Goal: Transaction & Acquisition: Obtain resource

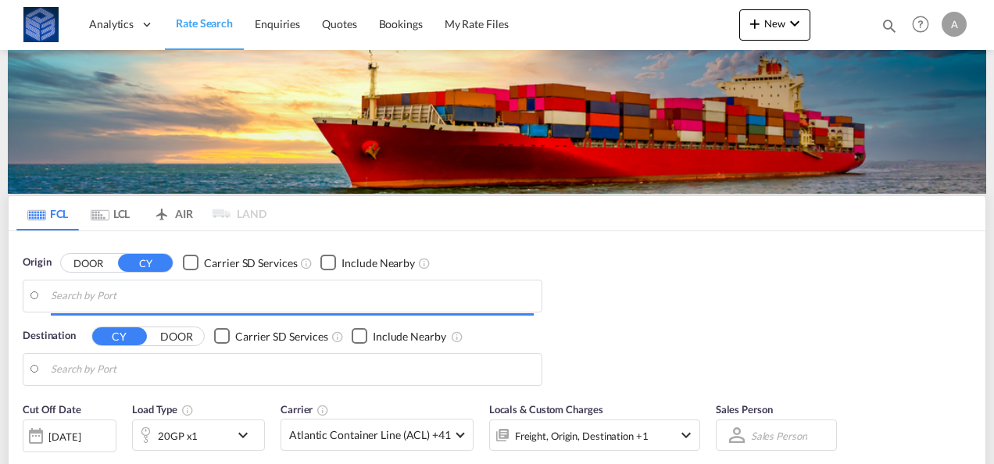
type input "[GEOGRAPHIC_DATA], [GEOGRAPHIC_DATA]"
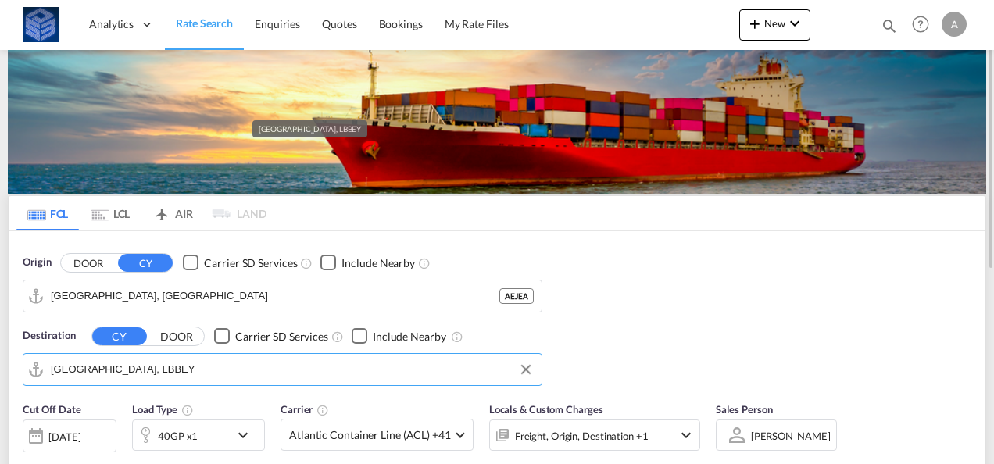
click at [156, 367] on input "[GEOGRAPHIC_DATA], LBBEY" at bounding box center [292, 369] width 483 height 23
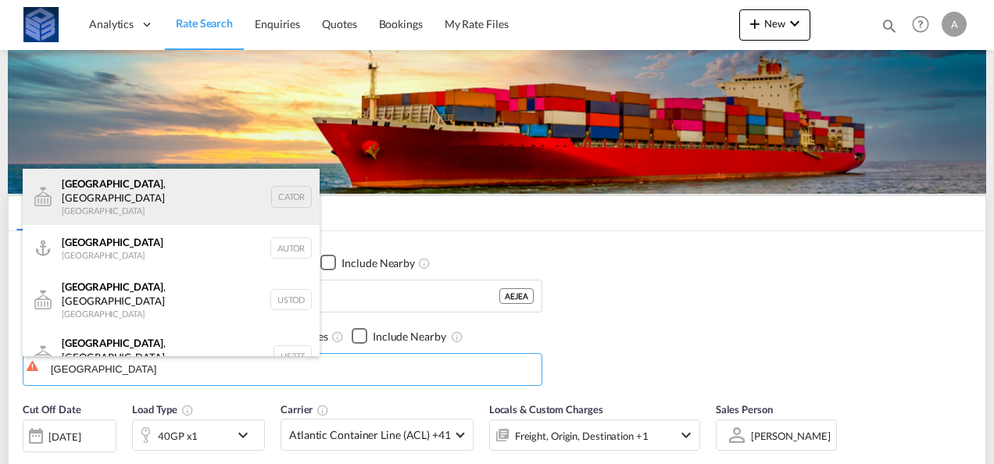
click at [130, 191] on div "[GEOGRAPHIC_DATA] , ON [GEOGRAPHIC_DATA] CATOR" at bounding box center [171, 197] width 297 height 56
type input "[GEOGRAPHIC_DATA], [GEOGRAPHIC_DATA], CATOR"
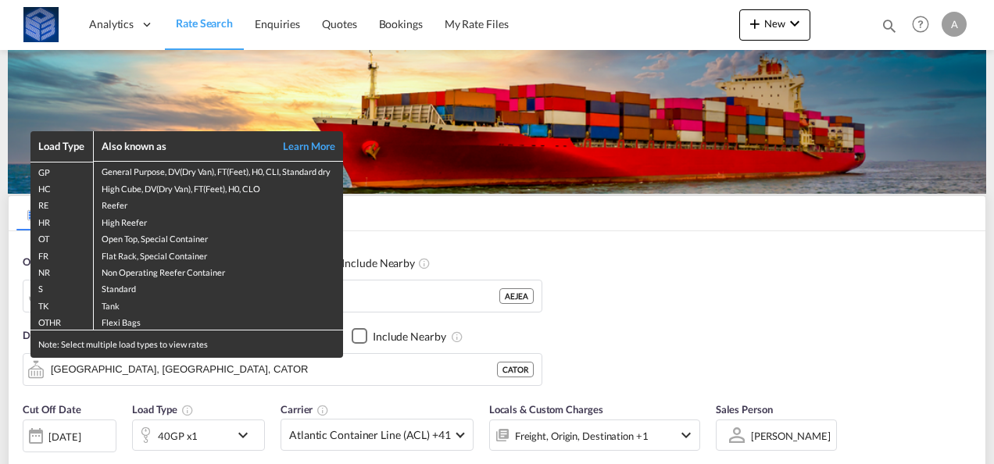
click at [211, 438] on div "Load Type Also known as Learn More GP General Purpose, DV(Dry Van), FT(Feet), H…" at bounding box center [497, 232] width 994 height 464
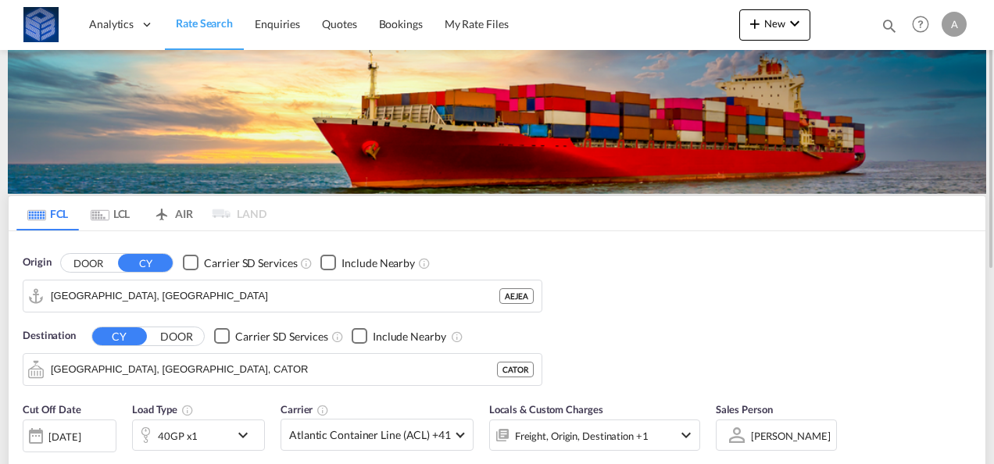
click at [220, 438] on div "40GP x1" at bounding box center [181, 435] width 97 height 31
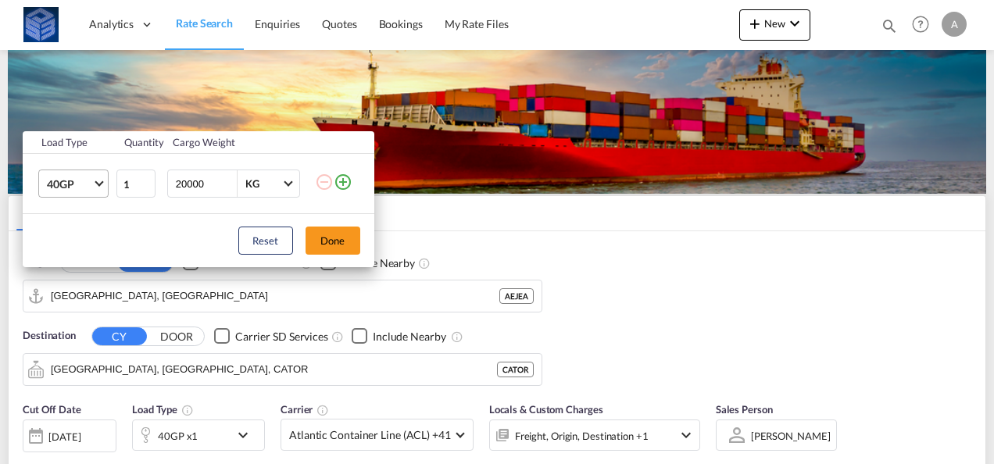
click at [81, 191] on md-select-value "40GP" at bounding box center [76, 183] width 63 height 27
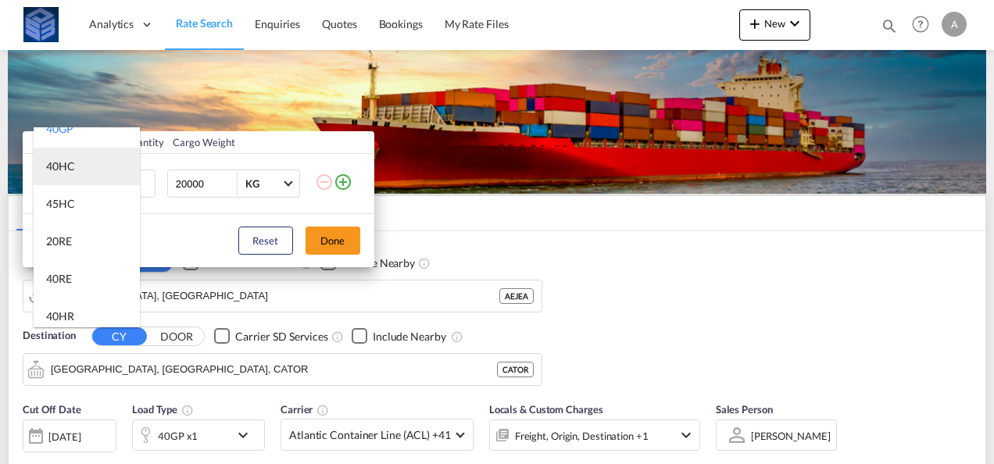
scroll to position [78, 0]
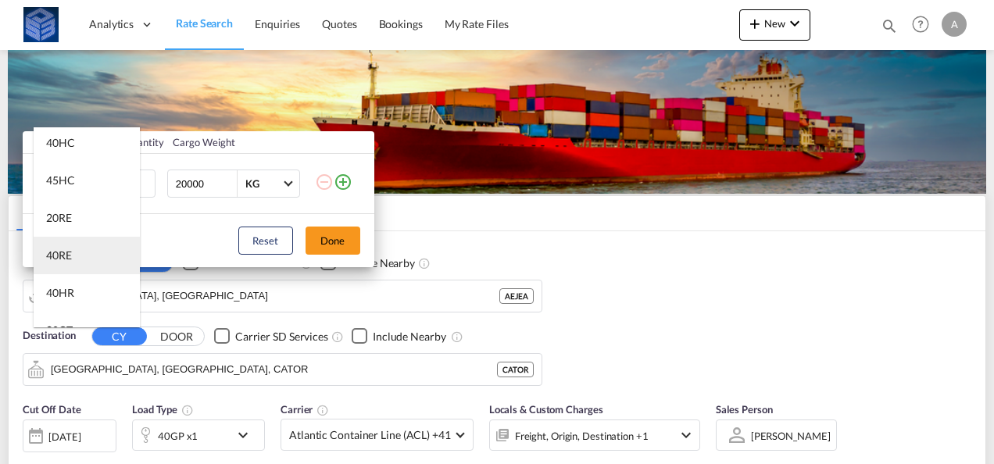
click at [95, 247] on md-option "40RE" at bounding box center [87, 256] width 106 height 38
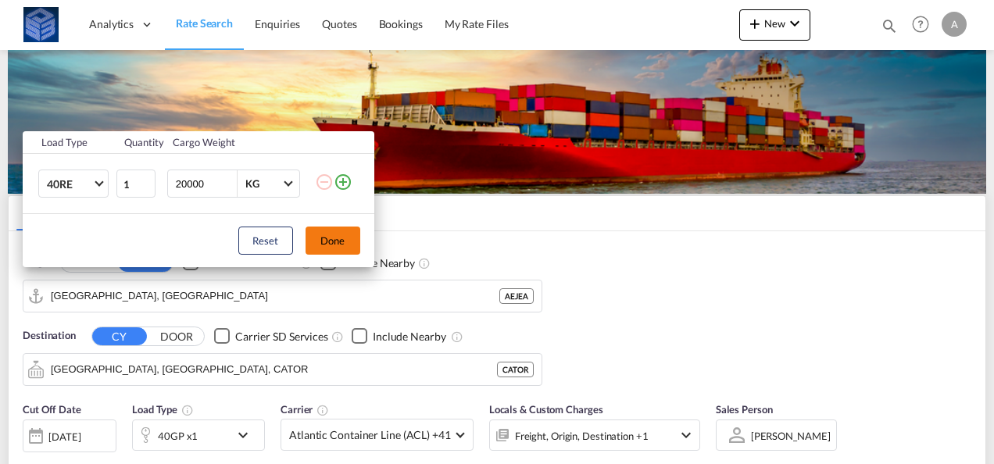
click at [342, 242] on button "Done" at bounding box center [333, 241] width 55 height 28
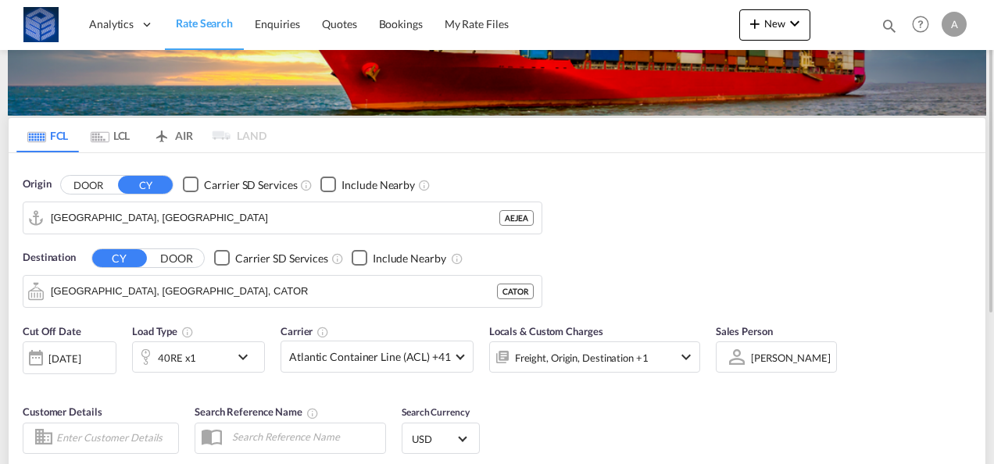
click at [402, 365] on md-select-value "Atlantic Container Line (ACL) +41" at bounding box center [376, 357] width 191 height 30
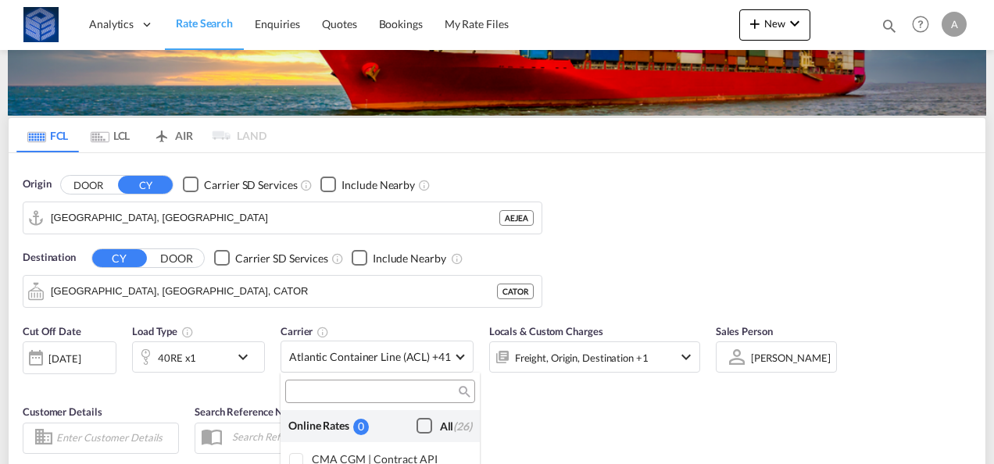
click at [417, 430] on div "Checkbox No Ink" at bounding box center [425, 426] width 16 height 16
click at [523, 407] on md-backdrop at bounding box center [497, 232] width 994 height 464
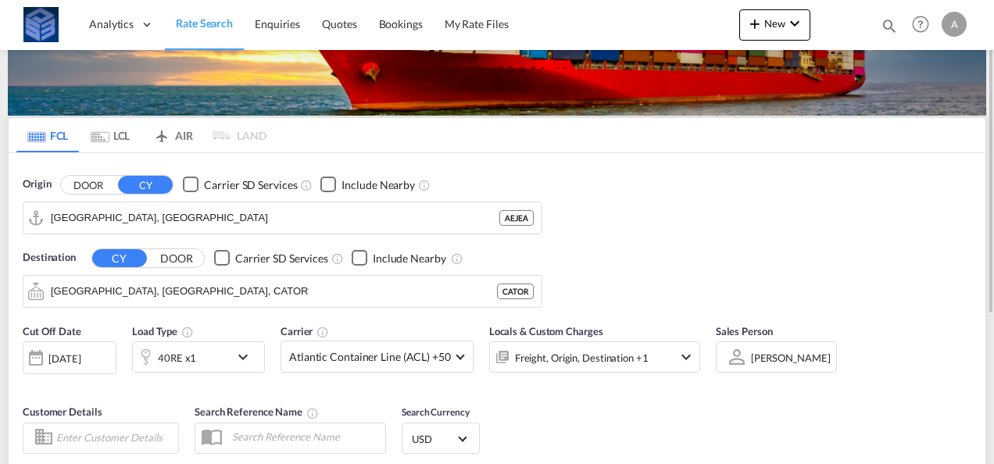
scroll to position [234, 0]
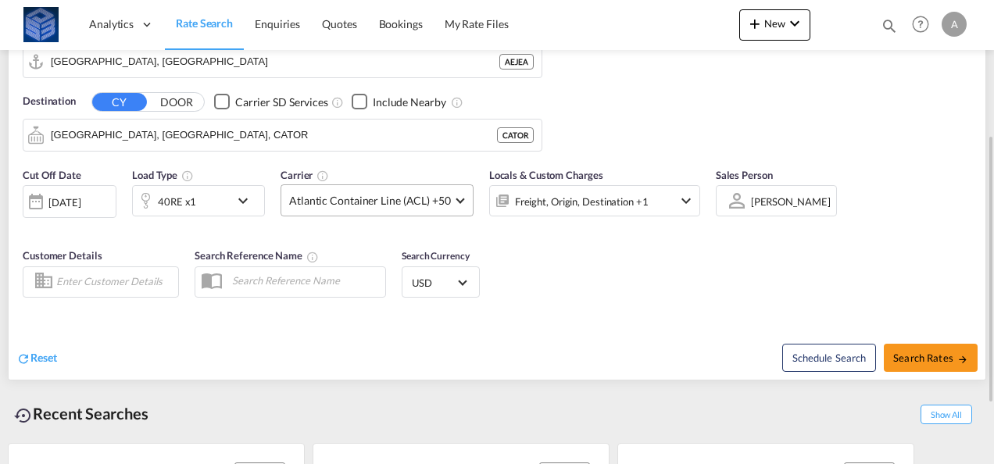
click at [428, 201] on span "Atlantic Container Line (ACL) +50" at bounding box center [370, 201] width 162 height 16
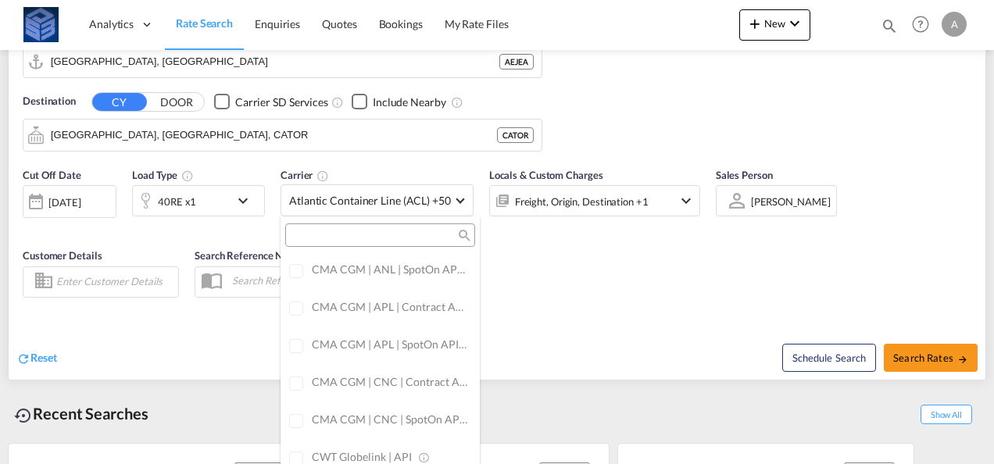
scroll to position [0, 0]
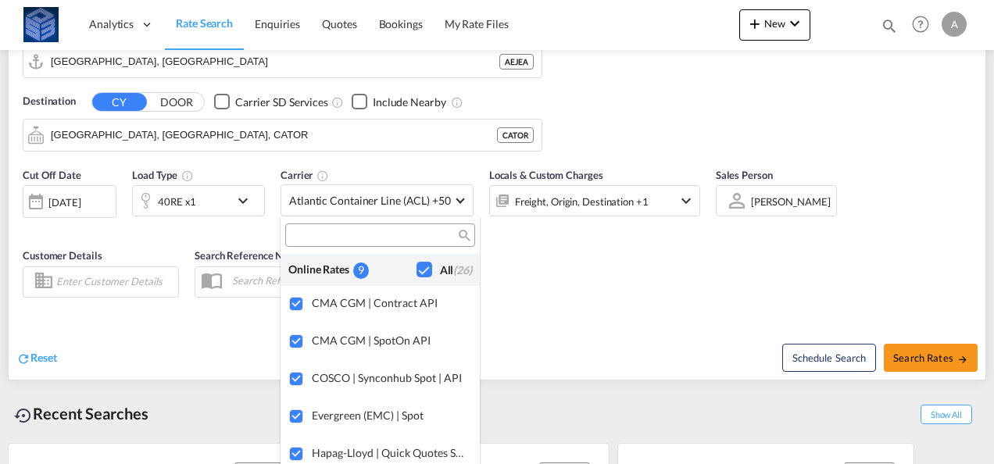
click at [417, 264] on div "Checkbox No Ink" at bounding box center [425, 270] width 16 height 16
click at [557, 280] on md-backdrop at bounding box center [497, 232] width 994 height 464
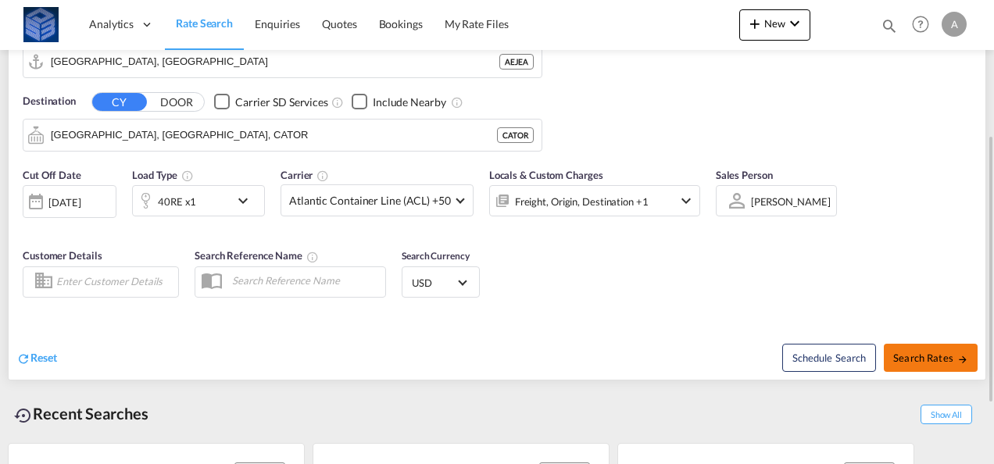
click at [925, 357] on span "Search Rates" at bounding box center [930, 358] width 75 height 13
type input "AEJEA to CATOR / [DATE]"
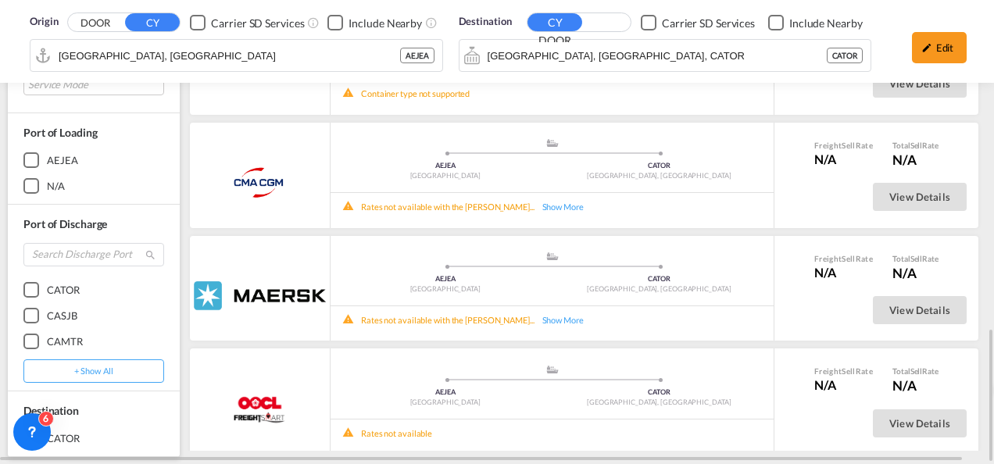
scroll to position [163, 0]
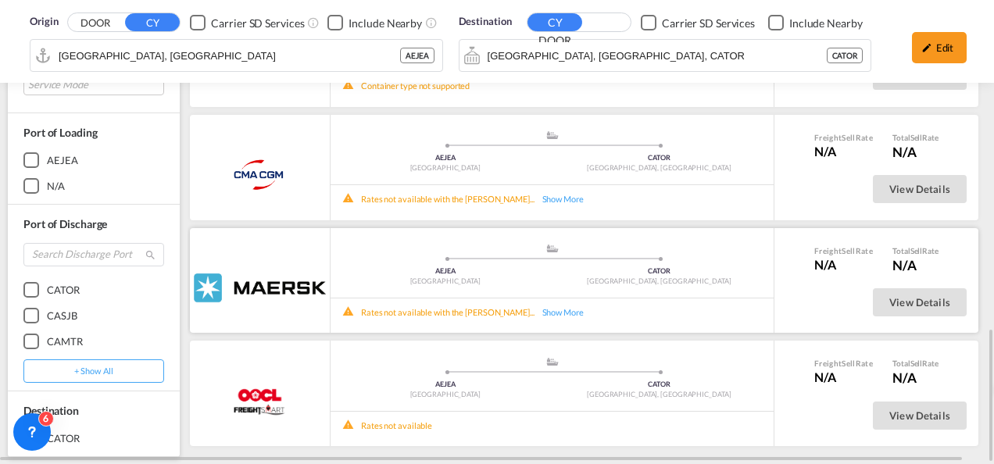
click at [535, 308] on div "Show More" at bounding box center [570, 312] width 70 height 12
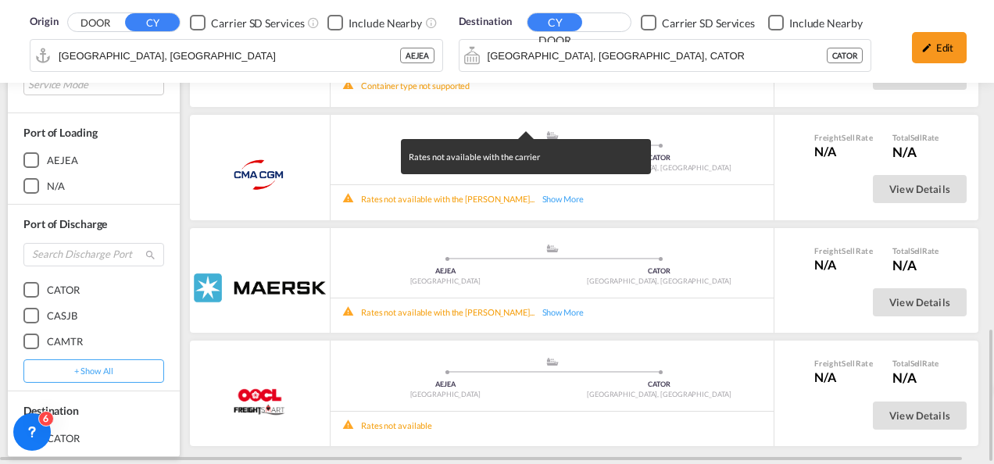
drag, startPoint x: 978, startPoint y: 270, endPoint x: 975, endPoint y: 138, distance: 132.9
click at [975, 138] on div "Rates not available with the carrier" at bounding box center [497, 232] width 994 height 464
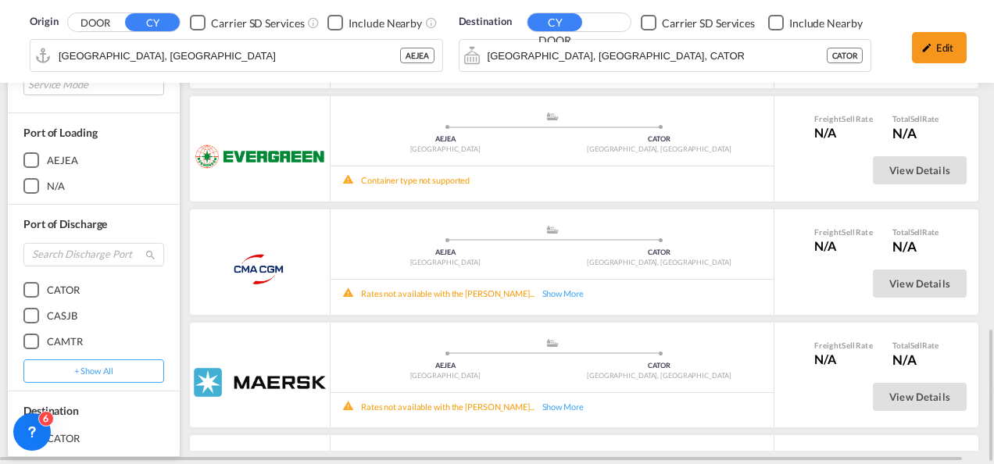
scroll to position [0, 0]
